Goal: Information Seeking & Learning: Learn about a topic

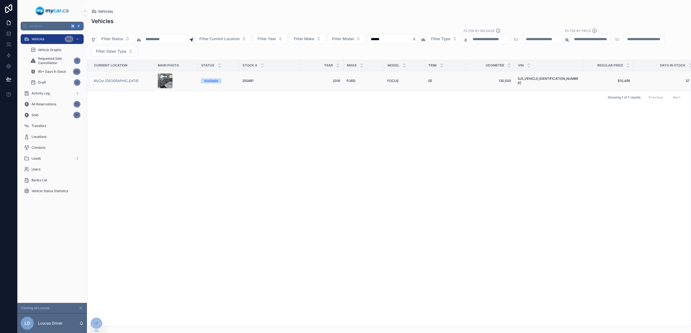
type input "******"
click at [344, 79] on td "[PERSON_NAME]" at bounding box center [364, 81] width 41 height 20
click at [373, 84] on td "[PERSON_NAME]" at bounding box center [364, 81] width 41 height 20
click at [371, 81] on div "[PERSON_NAME]" at bounding box center [364, 81] width 34 height 4
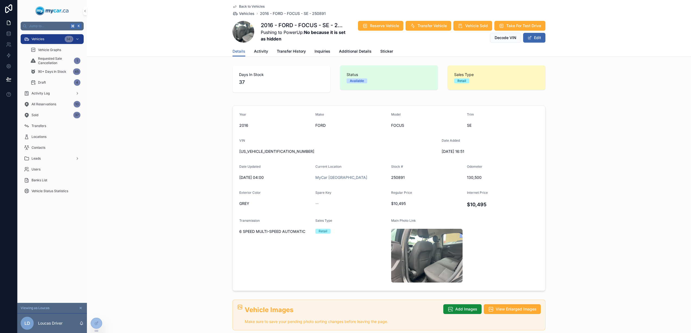
click at [81, 307] on icon "scrollable content" at bounding box center [81, 309] width 4 height 4
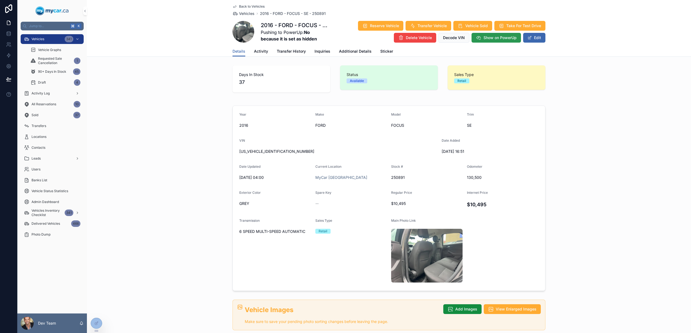
click at [491, 40] on span "Show on PowerUp" at bounding box center [500, 37] width 33 height 5
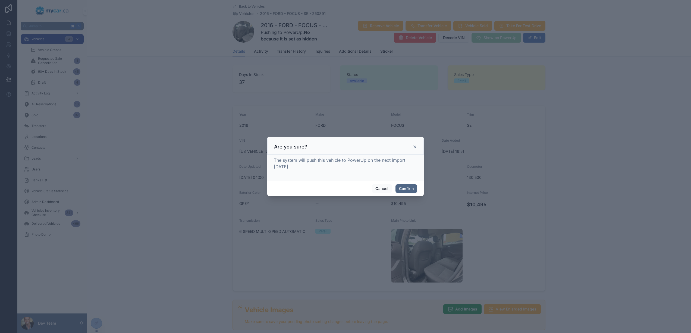
click at [404, 188] on button "Confirm" at bounding box center [407, 189] width 22 height 9
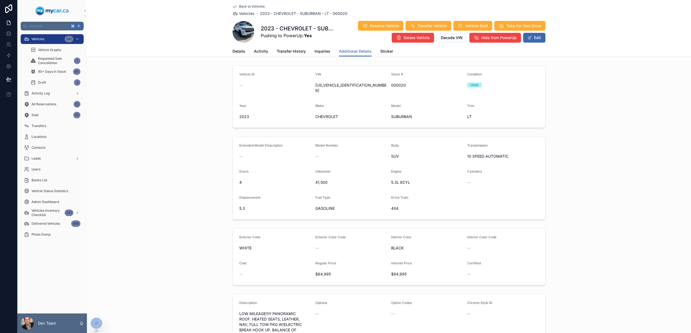
click at [334, 87] on span "1GNSKCKDXPR432256" at bounding box center [352, 88] width 72 height 11
click at [334, 87] on span "[US_VEHICLE_IDENTIFICATION_NUMBER]" at bounding box center [352, 88] width 72 height 11
copy span "[US_VEHICLE_IDENTIFICATION_NUMBER]"
click at [396, 272] on span "$84,995" at bounding box center [427, 274] width 72 height 5
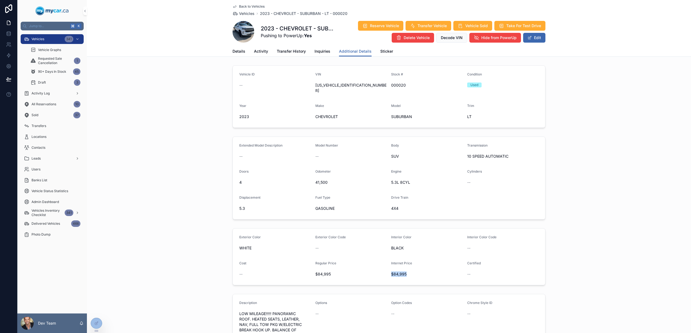
click at [396, 272] on span "$84,995" at bounding box center [427, 274] width 72 height 5
copy span "$84,995"
